Goal: Task Accomplishment & Management: Manage account settings

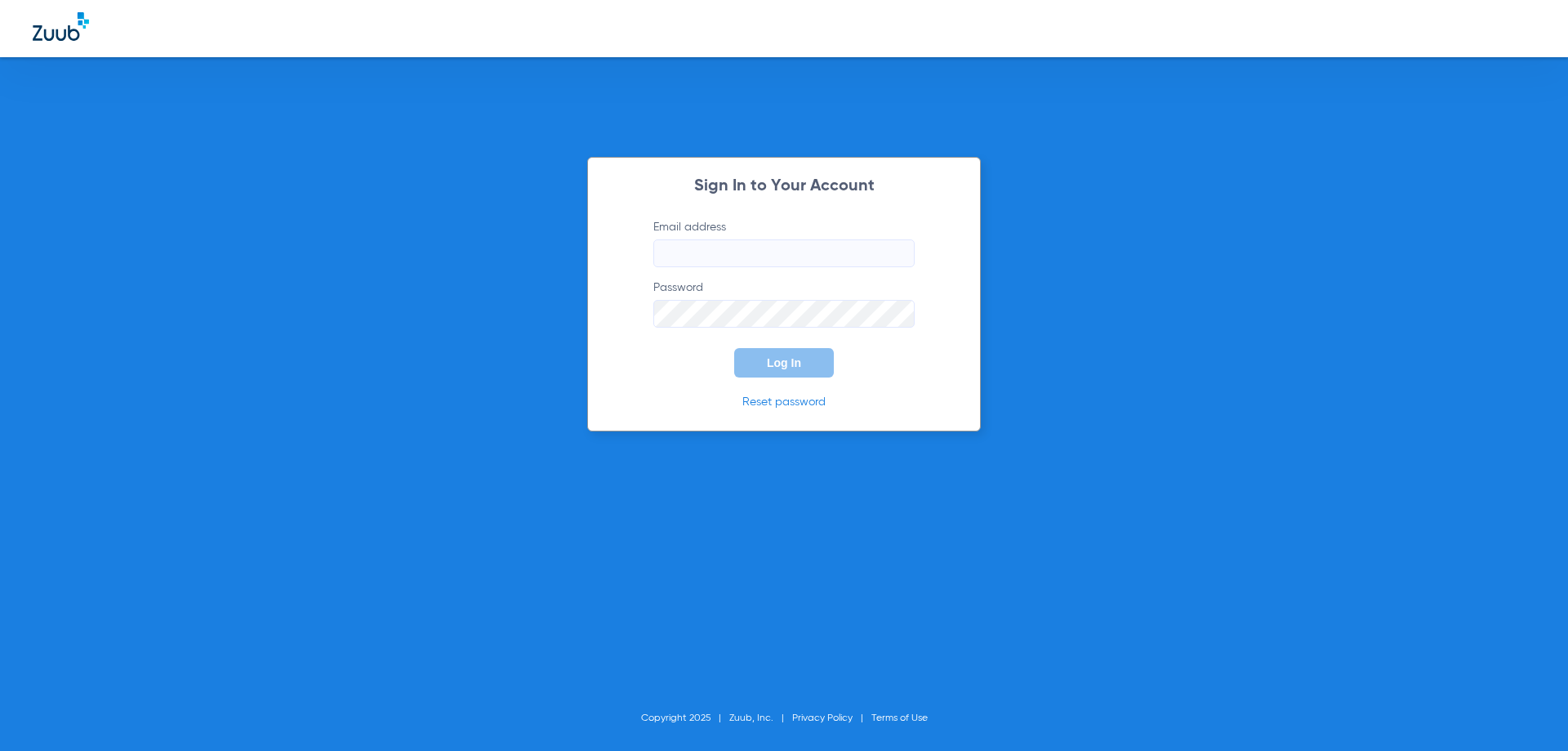
type input "[EMAIL_ADDRESS][DOMAIN_NAME]"
click at [682, 361] on form "Email address [EMAIL_ADDRESS][DOMAIN_NAME] Password Log In" at bounding box center [784, 298] width 311 height 158
click at [752, 364] on button "Log In" at bounding box center [784, 363] width 100 height 30
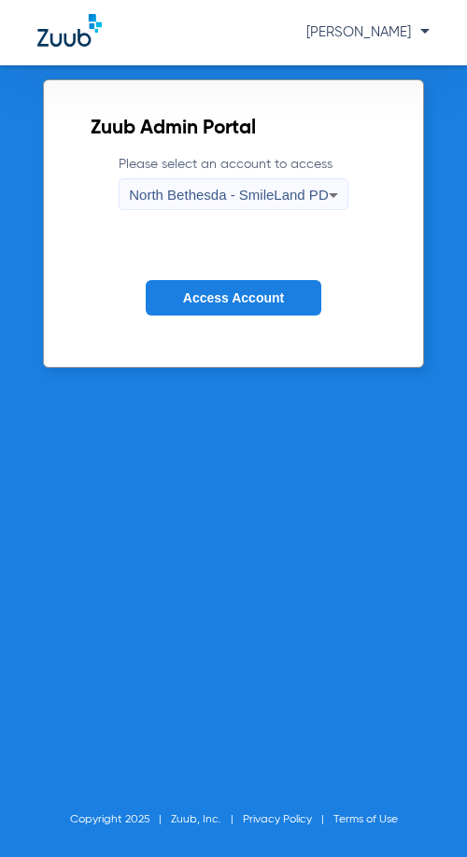
click at [316, 202] on span "North Bethesda - SmileLand PD" at bounding box center [228, 195] width 199 height 16
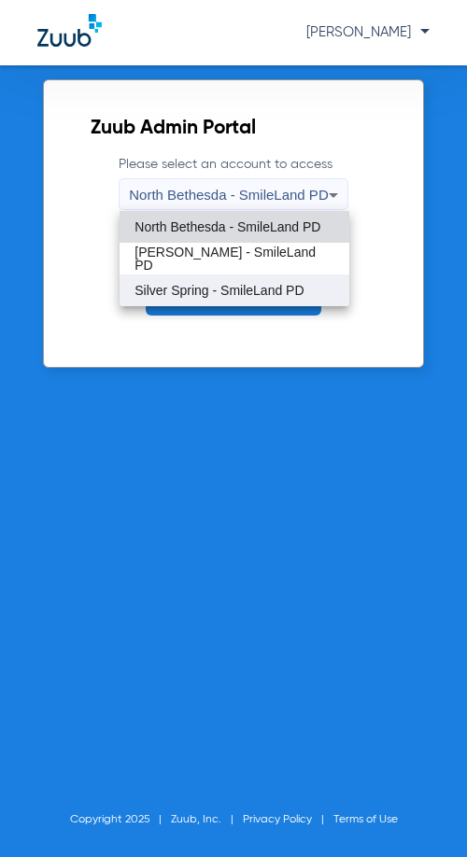
click at [251, 291] on span "Silver Spring - SmileLand PD" at bounding box center [218, 290] width 169 height 13
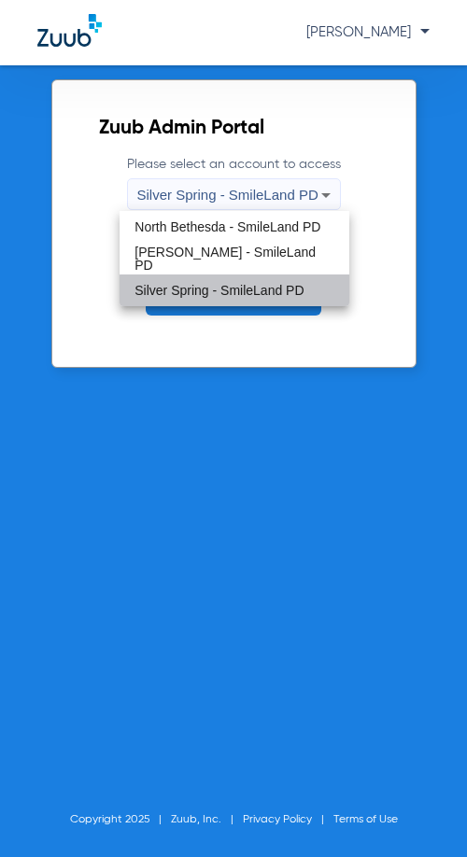
click at [239, 302] on span "Access Account" at bounding box center [233, 297] width 101 height 15
